Goal: Complete application form

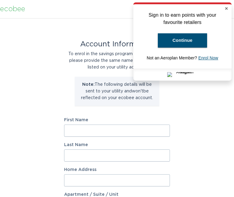
click at [227, 7] on icon "Close" at bounding box center [227, 9] width 4 height 4
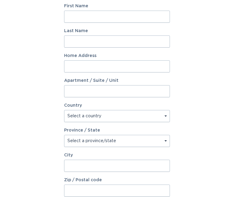
scroll to position [101, 0]
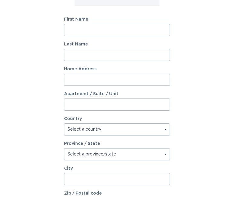
click at [71, 25] on input "First Name" at bounding box center [117, 30] width 106 height 12
type input "Andrew"
type input "Men"
type input "507-42 Bridgeport Rd E"
select select "CA"
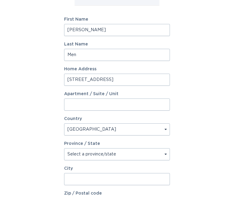
type input "WATERLOO"
type input "N2J 0B3"
select select "ON"
click at [78, 55] on input "Men" at bounding box center [117, 55] width 106 height 12
type input "Menary"
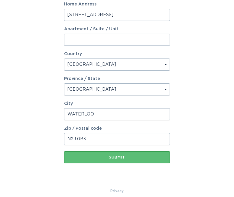
scroll to position [172, 0]
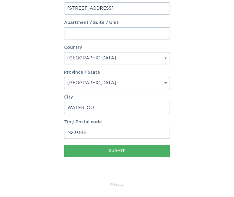
click at [118, 152] on div "Submit" at bounding box center [117, 151] width 100 height 4
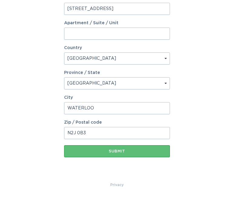
scroll to position [178, 0]
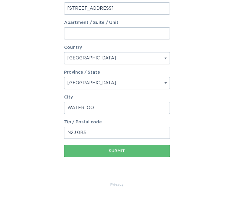
click at [78, 8] on input "507-42 Bridgeport Rd E" at bounding box center [117, 8] width 106 height 12
type input "42 Bridgeport Rd E"
click at [82, 37] on input "Apartment / Suite / Unit" at bounding box center [117, 33] width 106 height 12
type input "507"
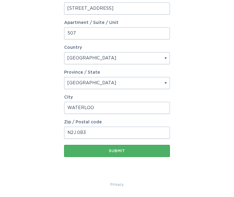
click at [118, 152] on div "Submit" at bounding box center [117, 151] width 100 height 4
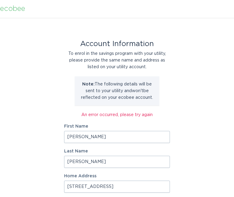
scroll to position [0, 0]
